Goal: Information Seeking & Learning: Check status

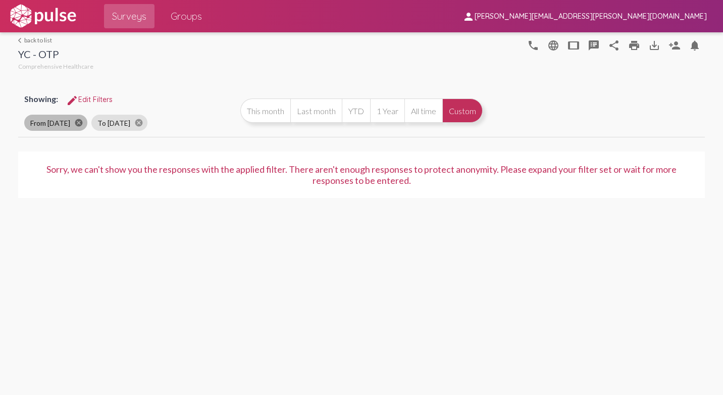
click at [83, 121] on mat-icon "cancel" at bounding box center [78, 122] width 9 height 9
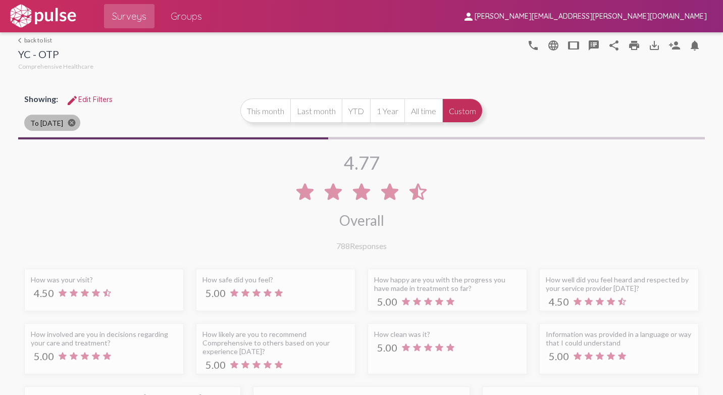
click at [74, 123] on mat-icon "cancel" at bounding box center [71, 122] width 9 height 9
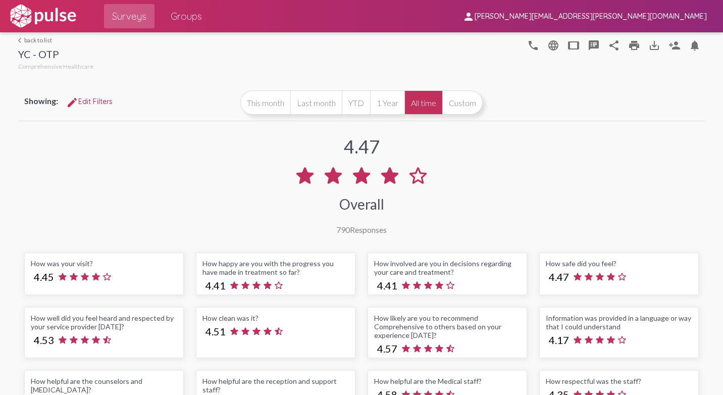
click at [85, 104] on span "edit Edit Filters" at bounding box center [89, 101] width 46 height 9
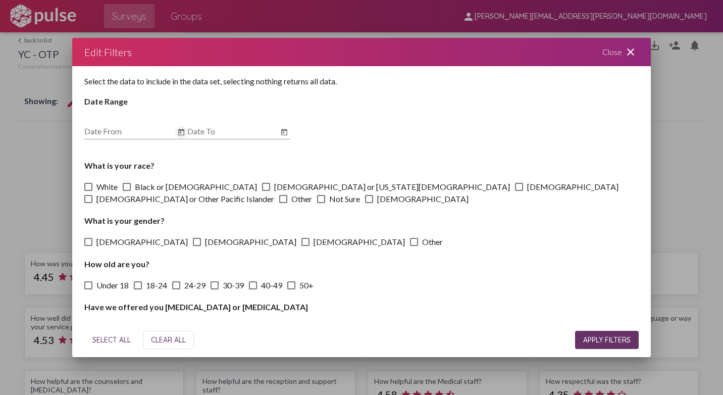
click at [180, 130] on icon "Open calendar" at bounding box center [181, 132] width 6 height 7
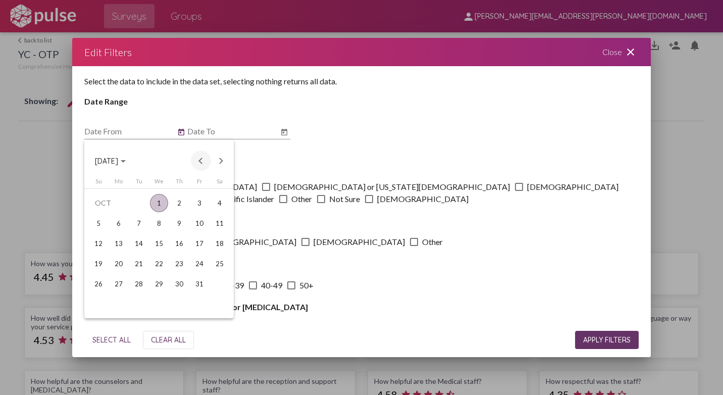
click at [199, 157] on button "Previous month" at bounding box center [201, 160] width 20 height 20
click at [119, 219] on div "1" at bounding box center [119, 223] width 18 height 18
type input "[DATE]"
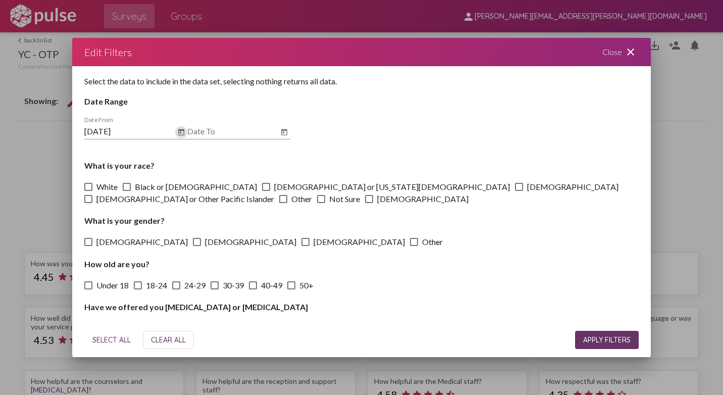
click at [286, 131] on icon "Open calendar" at bounding box center [284, 132] width 8 height 12
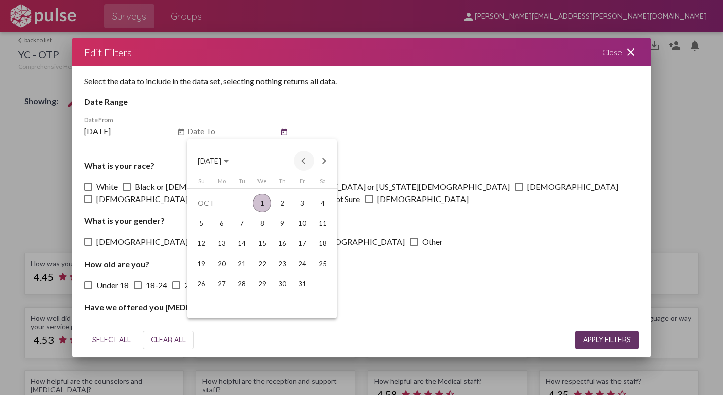
click at [304, 159] on button "Previous month" at bounding box center [304, 160] width 20 height 20
click at [247, 303] on div "30" at bounding box center [242, 304] width 18 height 18
type input "[DATE]"
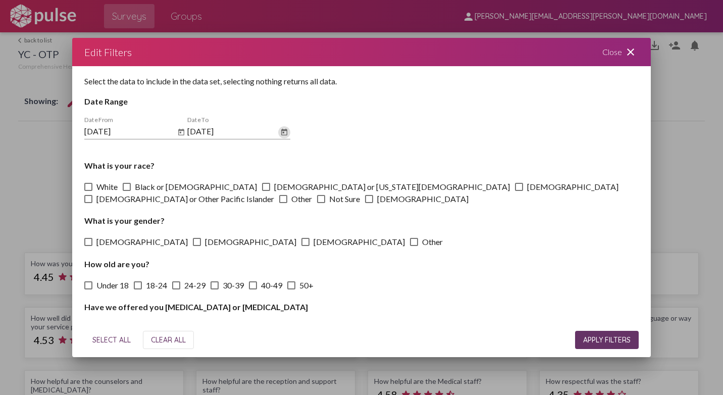
click at [603, 341] on span "APPLY FILTERS" at bounding box center [606, 339] width 47 height 9
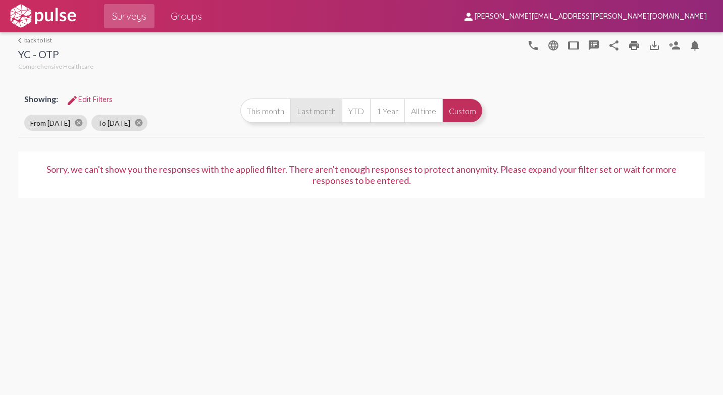
click at [318, 112] on button "Last month" at bounding box center [315, 110] width 51 height 24
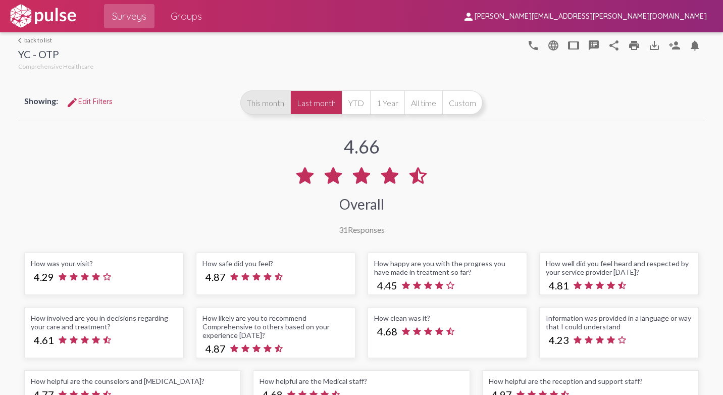
click at [255, 103] on button "This month" at bounding box center [265, 102] width 50 height 24
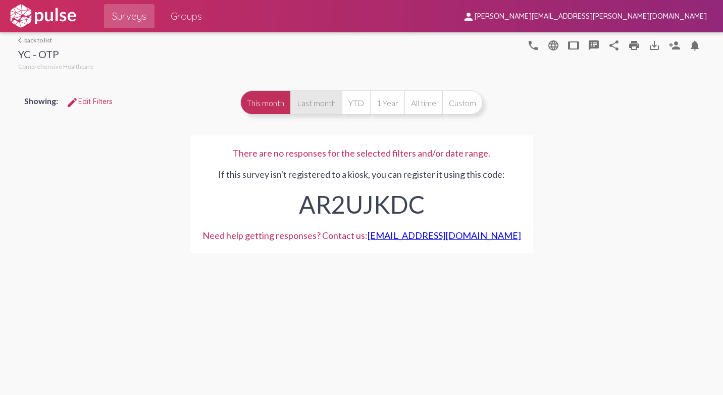
click at [314, 104] on button "Last month" at bounding box center [315, 102] width 51 height 24
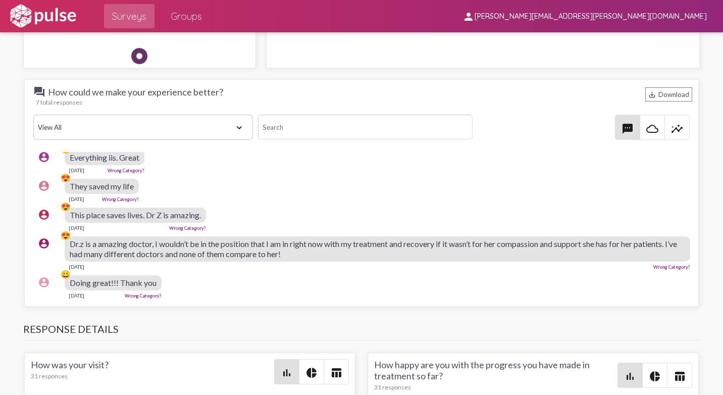
scroll to position [1262, 0]
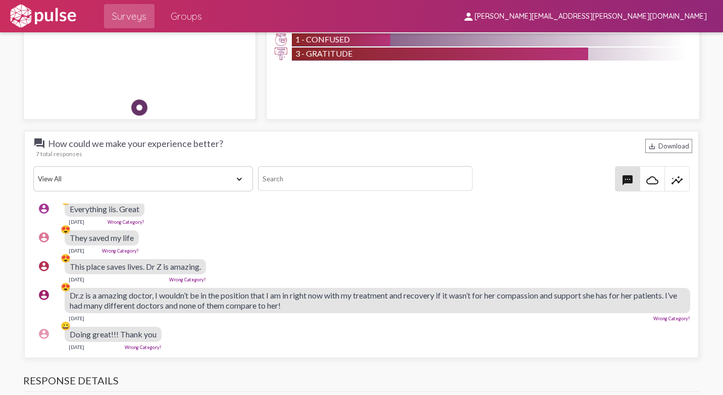
click at [326, 298] on span "Dr.z is a amazing doctor, I wouldn’t be in the position that I am in right now …" at bounding box center [373, 300] width 607 height 20
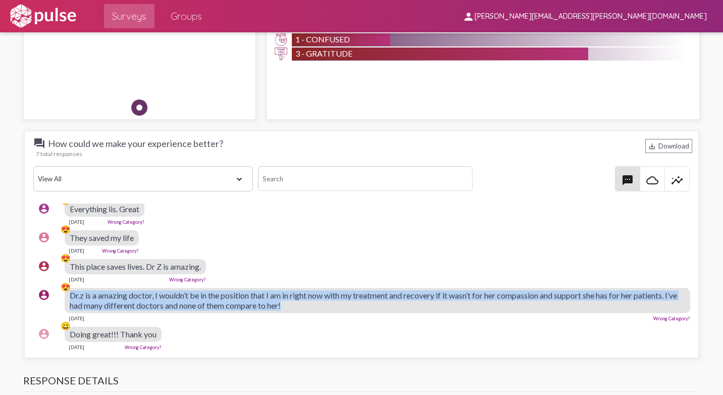
drag, startPoint x: 334, startPoint y: 296, endPoint x: 70, endPoint y: 291, distance: 264.0
click at [70, 291] on div "account_circle 😍 Dr.z is a amazing doctor, I wouldn’t be in the position that I…" at bounding box center [363, 304] width 661 height 42
drag, startPoint x: 70, startPoint y: 291, endPoint x: 78, endPoint y: 293, distance: 8.7
copy div "😍 Dr.z is a amazing doctor, I wouldn’t be in the position that I am in right no…"
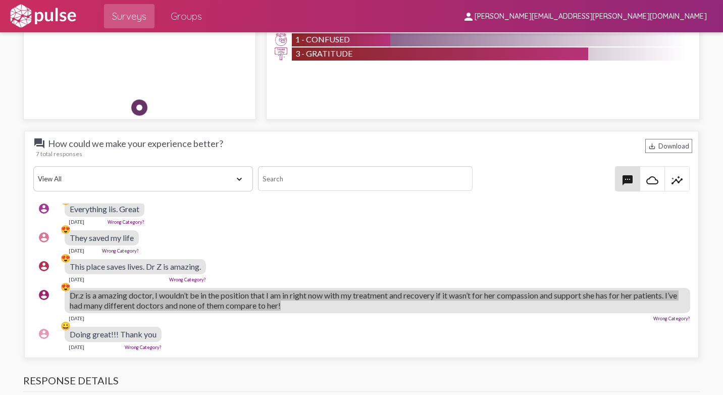
scroll to position [0, 0]
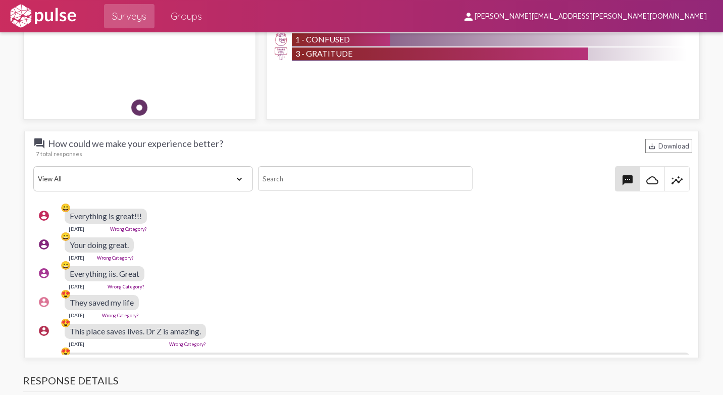
click at [189, 280] on div "account_circle 😀 Everything iis. Great Sep 12, 2025 Wrong Category?" at bounding box center [363, 277] width 661 height 32
click at [140, 215] on span "Everything is great!!!" at bounding box center [106, 216] width 72 height 10
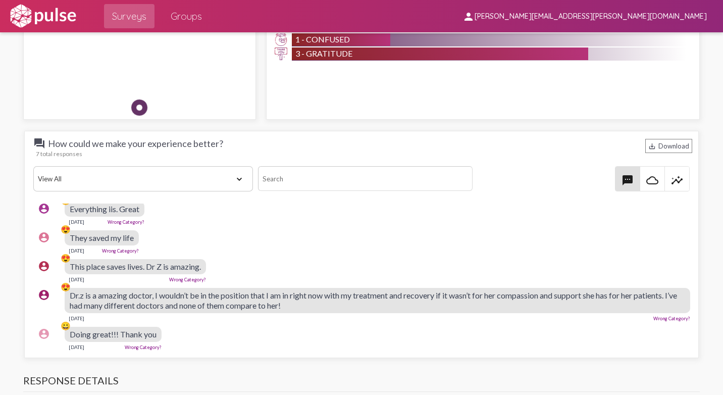
scroll to position [72, 0]
click at [159, 327] on div "Doing great!!! Thank you" at bounding box center [113, 334] width 97 height 15
drag, startPoint x: 155, startPoint y: 327, endPoint x: 68, endPoint y: 327, distance: 86.8
click at [68, 327] on div "account_circle 😀 Doing great!!! Thank you Sep 3, 2025 Wrong Category?" at bounding box center [363, 338] width 661 height 32
drag, startPoint x: 68, startPoint y: 327, endPoint x: 80, endPoint y: 325, distance: 12.2
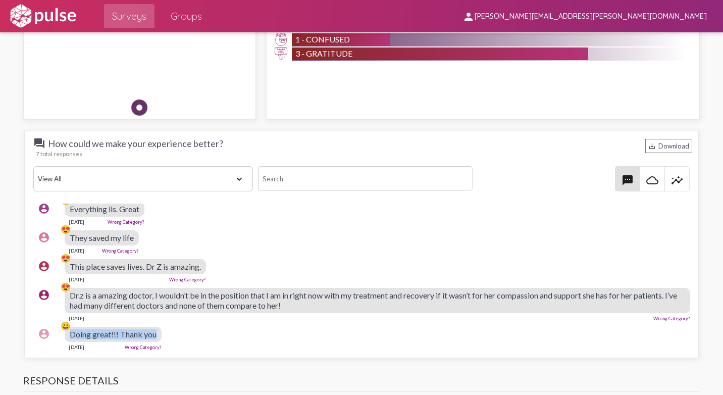
copy div "😀 Doing great!!! Thank you"
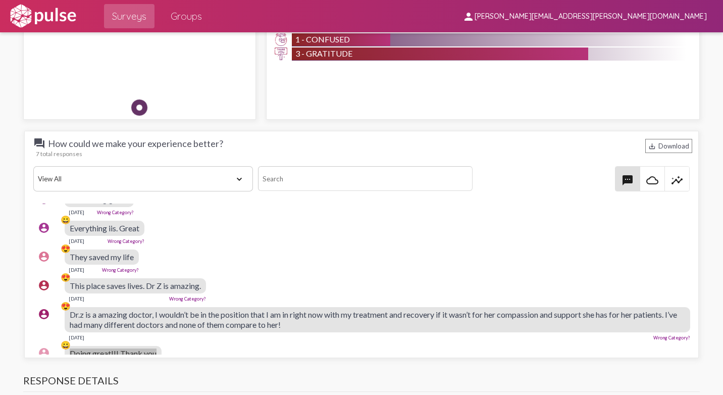
scroll to position [22, 0]
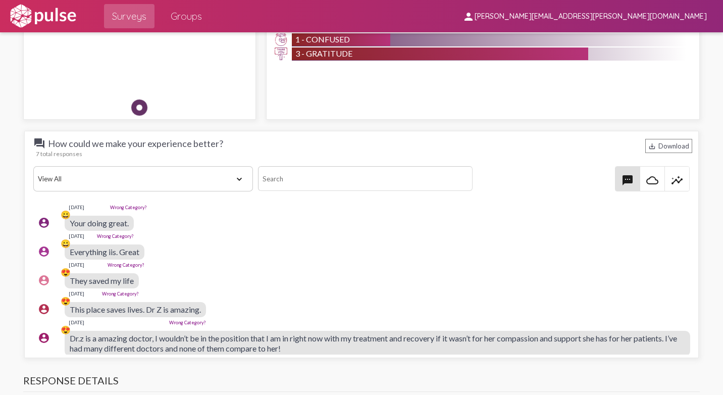
click at [254, 280] on div "account_circle 😍 They saved my life Sep 9, 2025 Wrong Category?" at bounding box center [363, 284] width 661 height 32
click at [135, 282] on div "They saved my life" at bounding box center [102, 280] width 74 height 15
drag, startPoint x: 131, startPoint y: 281, endPoint x: 69, endPoint y: 277, distance: 62.2
click at [69, 277] on div "account_circle 😍 They saved my life Sep 9, 2025 Wrong Category?" at bounding box center [363, 284] width 661 height 32
drag, startPoint x: 69, startPoint y: 277, endPoint x: 78, endPoint y: 279, distance: 9.3
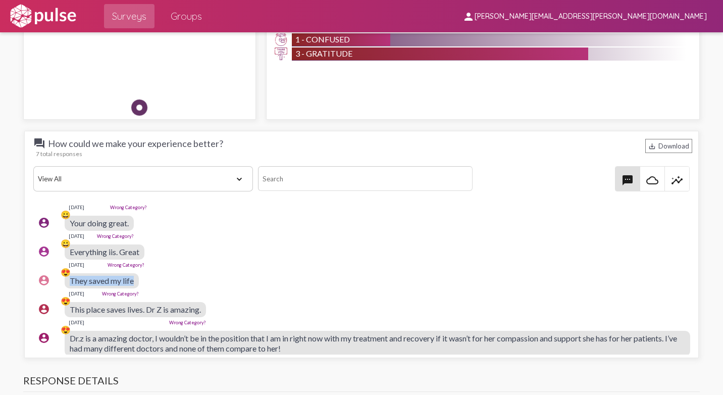
copy div "😍 They saved my life"
